Goal: Navigation & Orientation: Go to known website

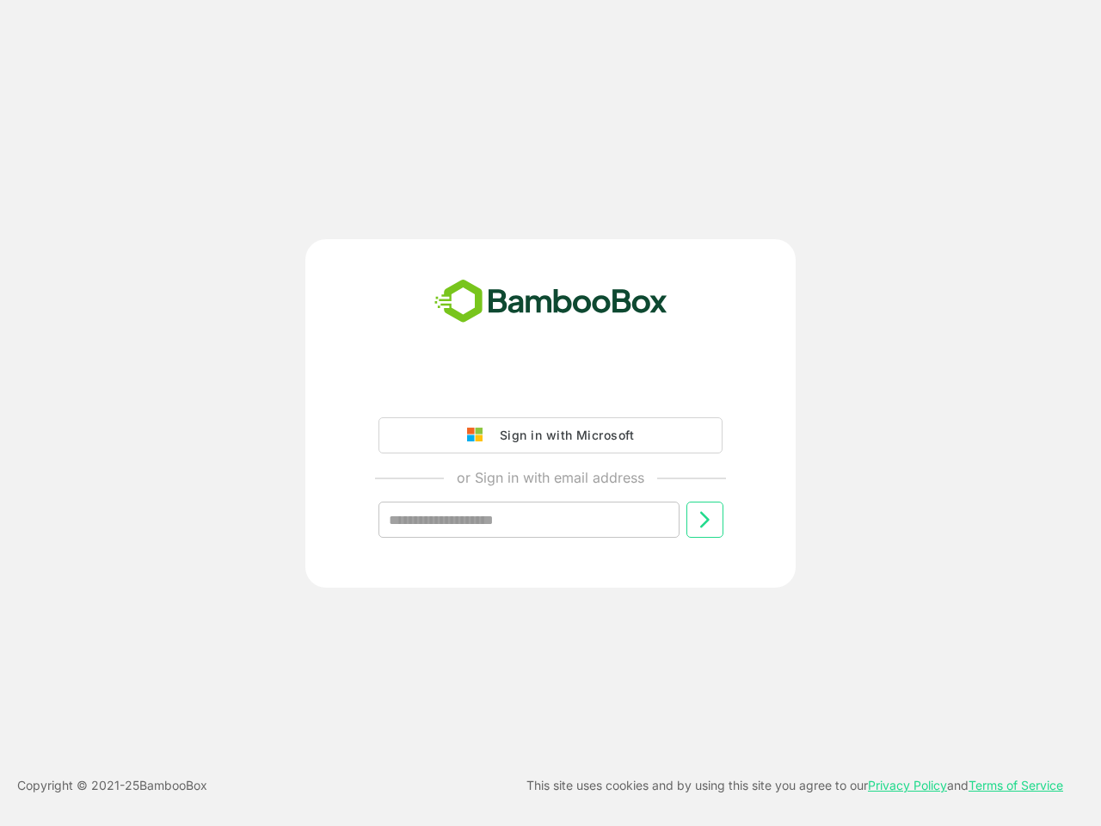
click at [550, 413] on div "Sign in with Microsoft or Sign in with email address ​" at bounding box center [550, 468] width 428 height 194
click at [550, 435] on div "Sign in with Microsoft" at bounding box center [562, 435] width 143 height 22
click at [529, 519] on input "text" at bounding box center [528, 519] width 301 height 36
click at [704, 519] on icon at bounding box center [704, 519] width 21 height 21
